Goal: Check status: Check status

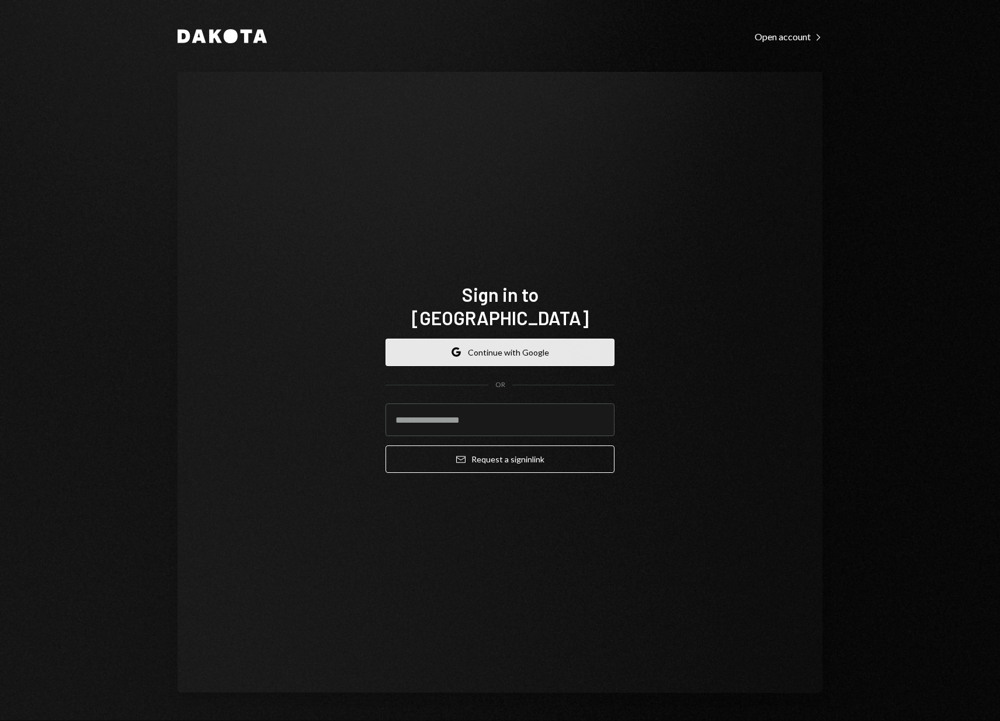
click at [512, 339] on button "Google Continue with Google" at bounding box center [500, 352] width 229 height 27
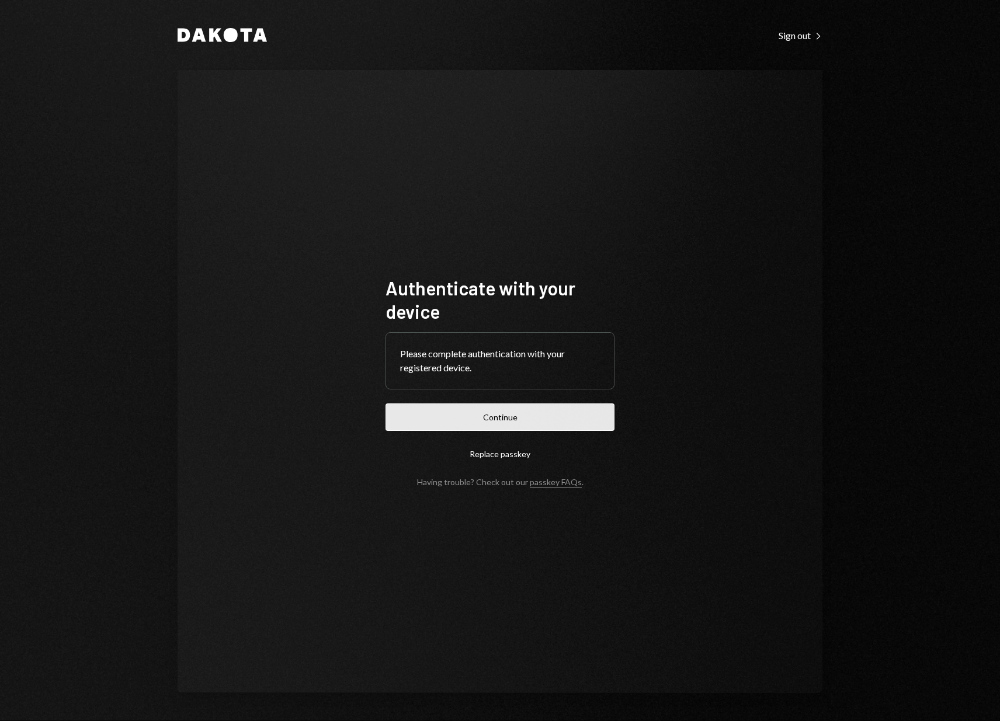
drag, startPoint x: 0, startPoint y: 0, endPoint x: 492, endPoint y: 414, distance: 643.5
click at [492, 414] on button "Continue" at bounding box center [500, 417] width 229 height 27
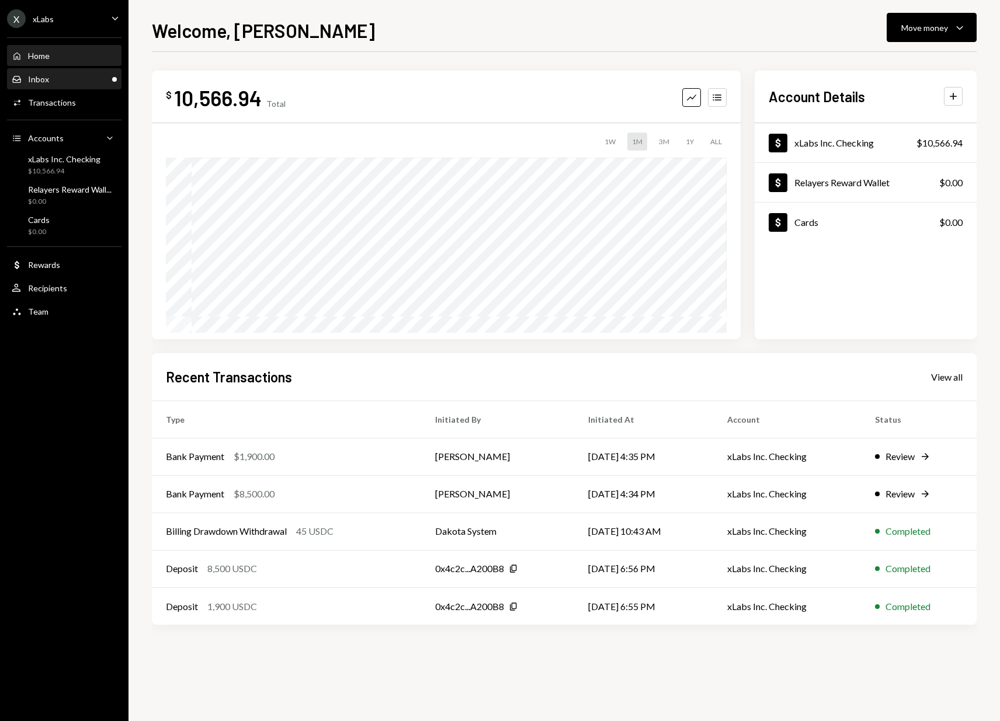
click at [70, 81] on div "Inbox Inbox" at bounding box center [64, 79] width 105 height 11
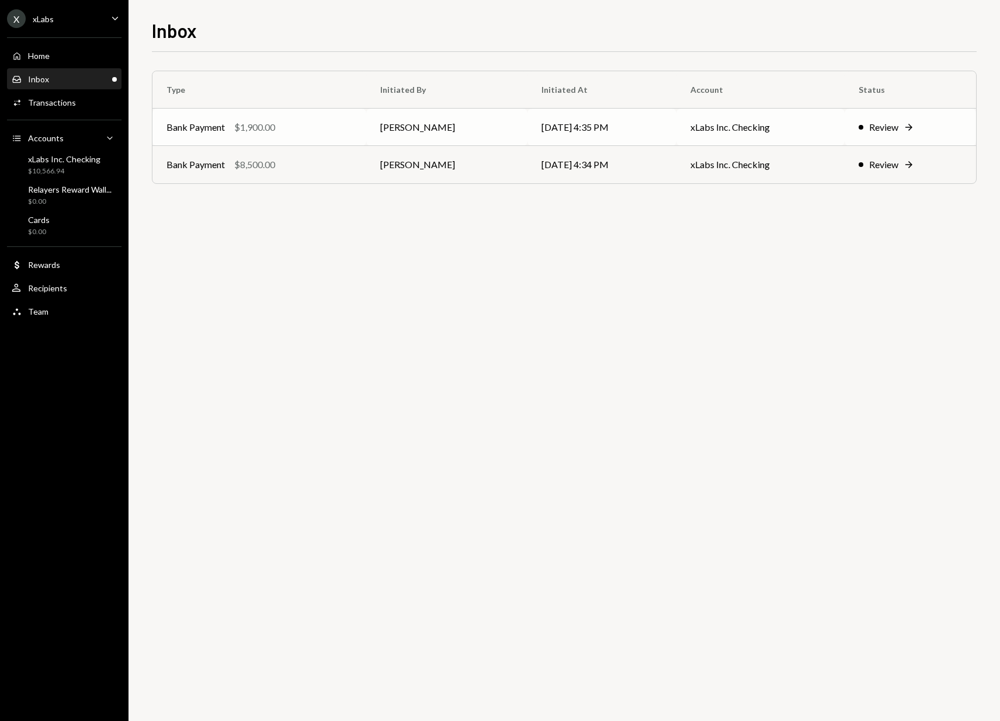
click at [293, 138] on td "Bank Payment $1,900.00" at bounding box center [259, 127] width 214 height 37
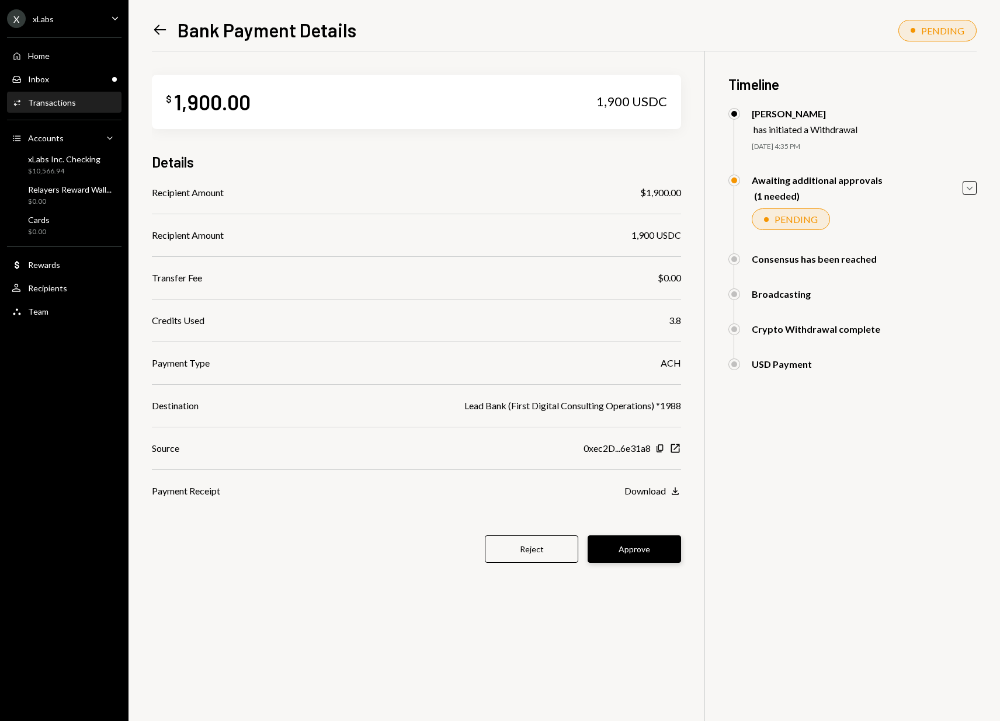
click at [651, 556] on button "Approve" at bounding box center [634, 549] width 93 height 27
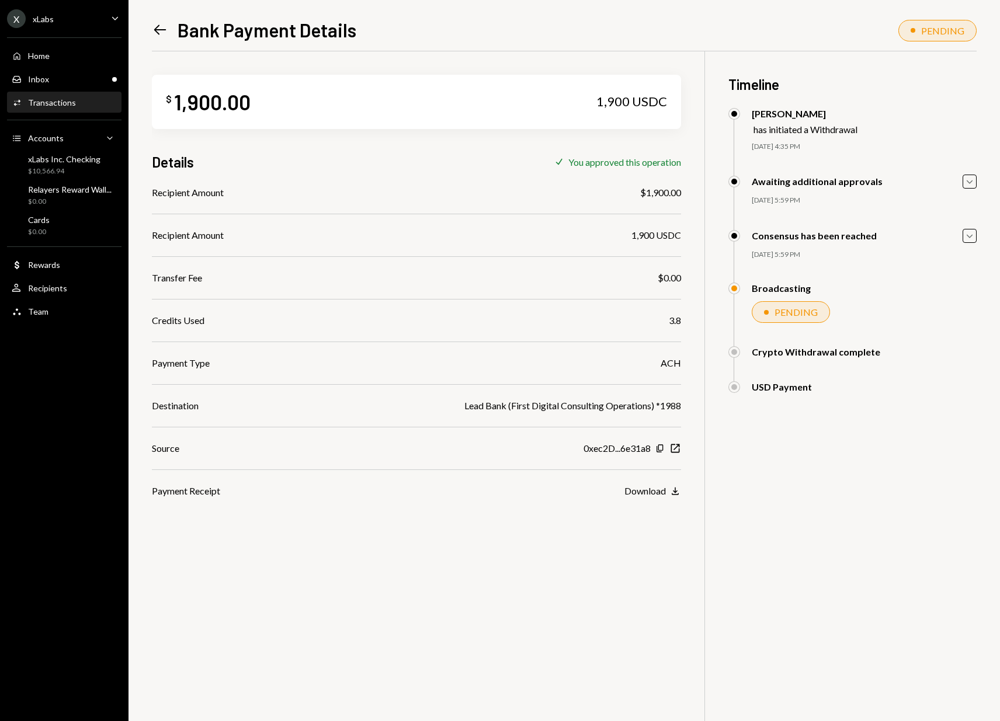
click at [160, 27] on icon "Left Arrow" at bounding box center [160, 30] width 16 height 16
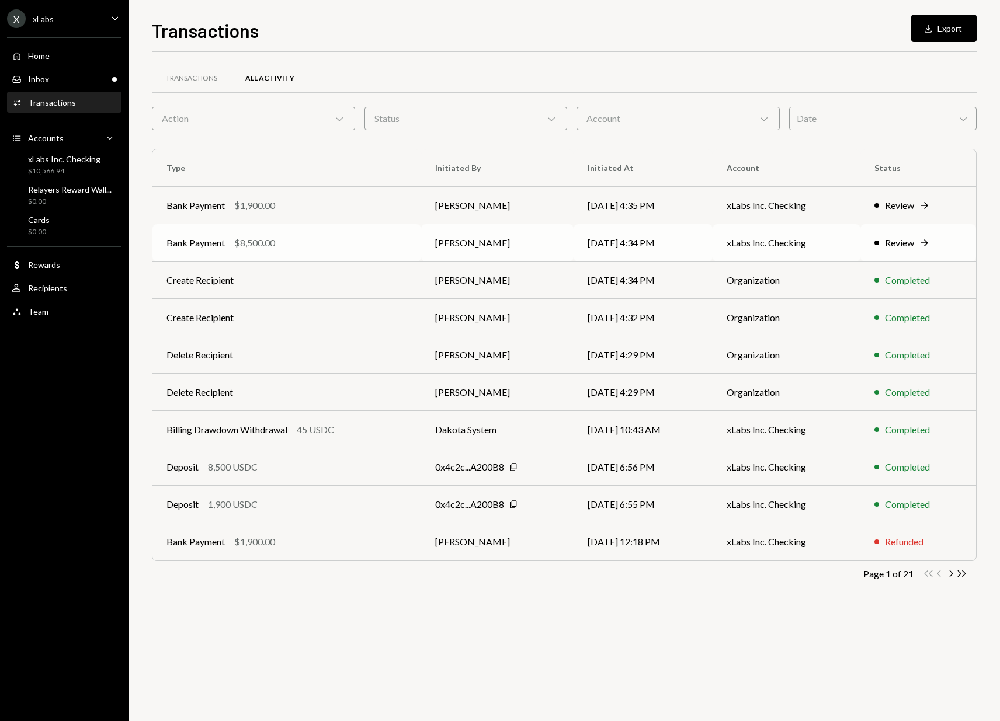
click at [324, 241] on div "Bank Payment $8,500.00" at bounding box center [286, 243] width 241 height 14
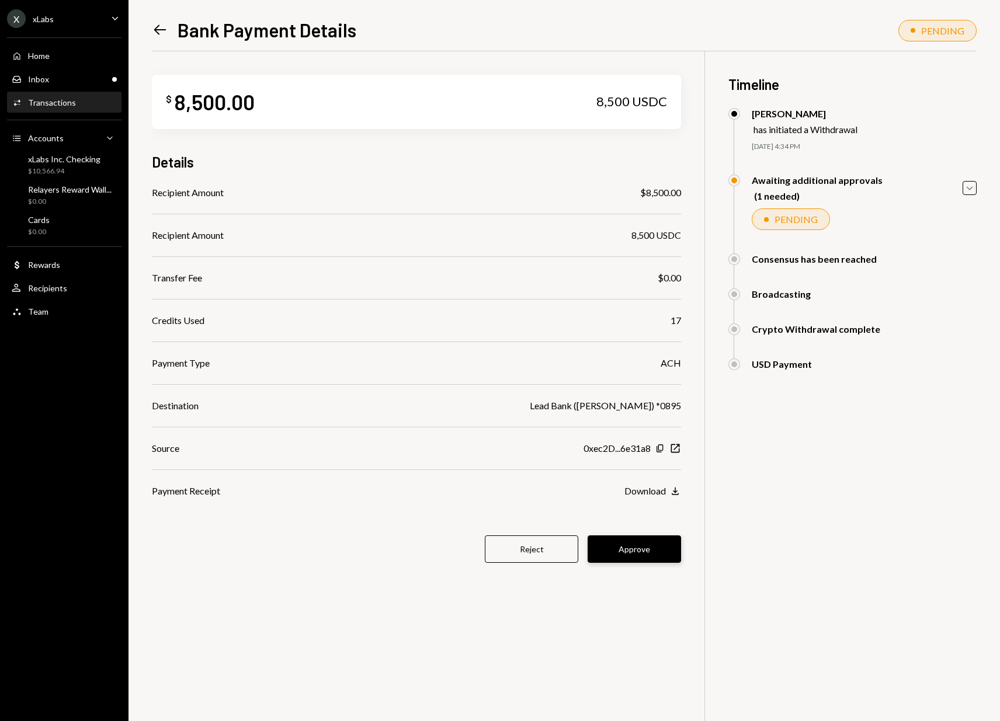
click at [650, 554] on button "Approve" at bounding box center [634, 549] width 93 height 27
